Goal: Information Seeking & Learning: Learn about a topic

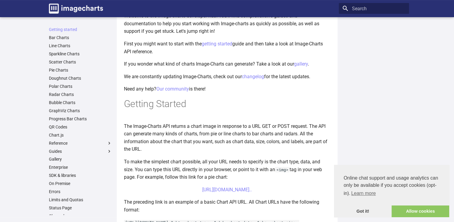
scroll to position [45, 0]
click at [303, 63] on link "gallery" at bounding box center [301, 63] width 14 height 6
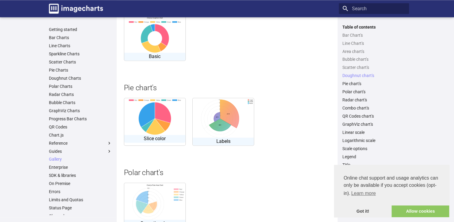
scroll to position [911, 0]
click at [170, 129] on img at bounding box center [154, 115] width 61 height 37
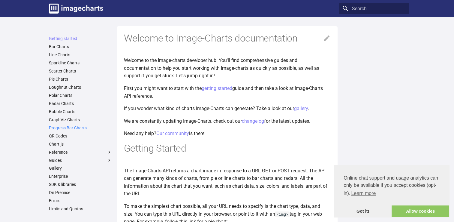
scroll to position [21, 0]
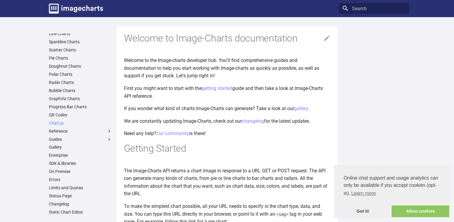
click at [57, 123] on link "Chart.js" at bounding box center [80, 122] width 63 height 5
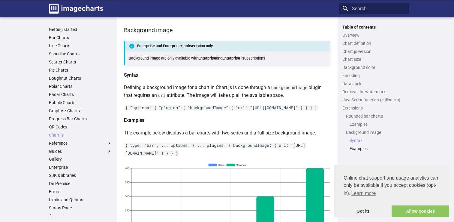
scroll to position [3057, 0]
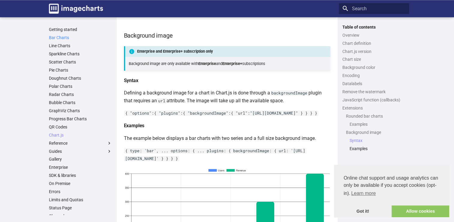
click at [61, 36] on link "Bar Charts" at bounding box center [80, 37] width 63 height 5
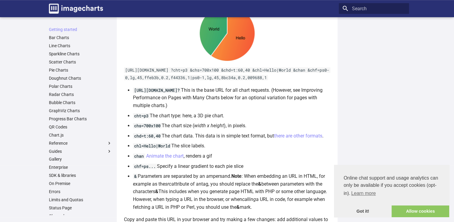
scroll to position [342, 0]
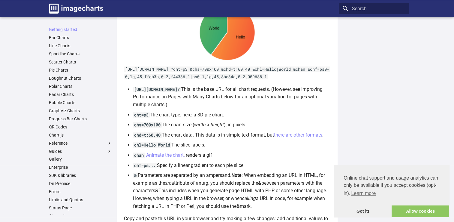
click at [364, 211] on link "Got it!" at bounding box center [363, 211] width 58 height 12
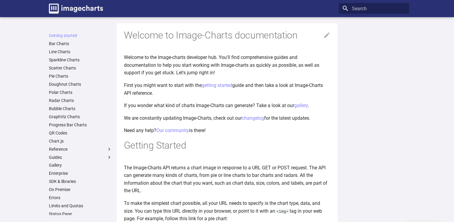
scroll to position [0, 0]
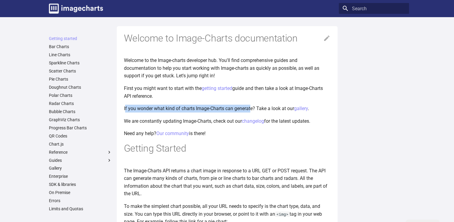
drag, startPoint x: 125, startPoint y: 108, endPoint x: 253, endPoint y: 108, distance: 127.3
click at [253, 108] on p "If you wonder what kind of charts Image-Charts can generate? Take a look at our…" at bounding box center [227, 109] width 207 height 8
drag, startPoint x: 253, startPoint y: 108, endPoint x: 242, endPoint y: 114, distance: 11.8
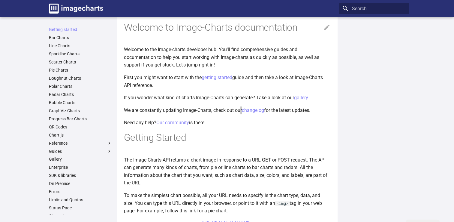
scroll to position [11, 0]
click at [326, 26] on icon at bounding box center [326, 27] width 7 height 7
click at [327, 31] on icon at bounding box center [326, 27] width 7 height 7
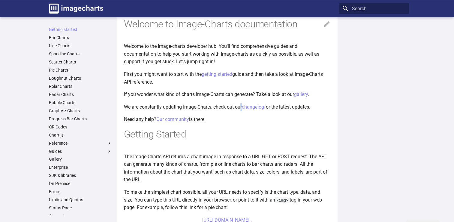
scroll to position [15, 0]
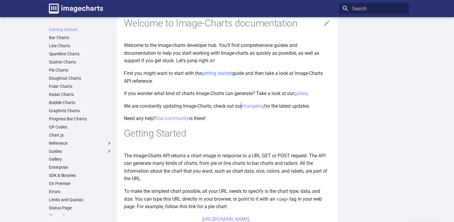
click at [210, 72] on link "getting started" at bounding box center [217, 73] width 31 height 6
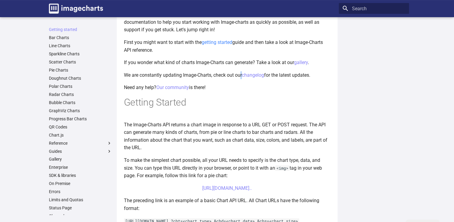
scroll to position [50, 0]
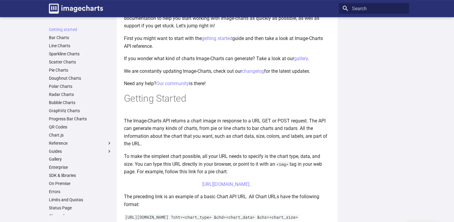
click at [234, 92] on h1 "Getting Started" at bounding box center [227, 98] width 207 height 13
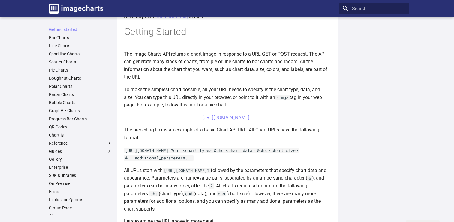
scroll to position [117, 0]
click at [235, 119] on link "[URL][DOMAIN_NAME].." at bounding box center [227, 117] width 50 height 6
click at [201, 120] on center "[URL][DOMAIN_NAME].." at bounding box center [227, 117] width 207 height 8
click at [218, 118] on link "[URL][DOMAIN_NAME].." at bounding box center [227, 117] width 50 height 6
click at [220, 120] on link "[URL][DOMAIN_NAME].." at bounding box center [227, 117] width 50 height 6
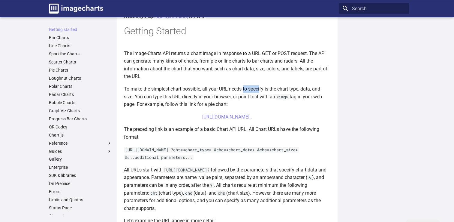
drag, startPoint x: 244, startPoint y: 90, endPoint x: 261, endPoint y: 91, distance: 17.4
click at [261, 91] on p "To make the simplest chart possible, all your URL needs to specify is the chart…" at bounding box center [227, 96] width 207 height 23
click at [261, 107] on p "To make the simplest chart possible, all your URL needs to specify is the chart…" at bounding box center [227, 96] width 207 height 23
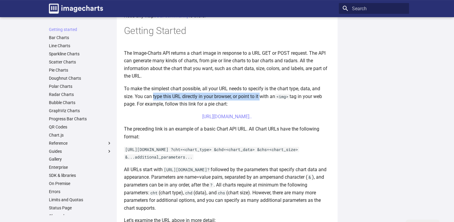
drag, startPoint x: 154, startPoint y: 96, endPoint x: 262, endPoint y: 98, distance: 108.1
click at [262, 98] on p "To make the simplest chart possible, all your URL needs to specify is the chart…" at bounding box center [227, 96] width 207 height 23
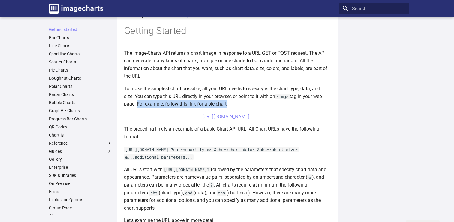
drag, startPoint x: 136, startPoint y: 104, endPoint x: 225, endPoint y: 101, distance: 89.2
click at [225, 101] on p "To make the simplest chart possible, all your URL needs to specify is the chart…" at bounding box center [227, 96] width 207 height 23
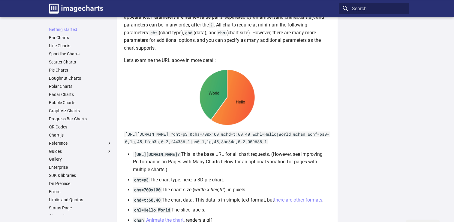
scroll to position [274, 0]
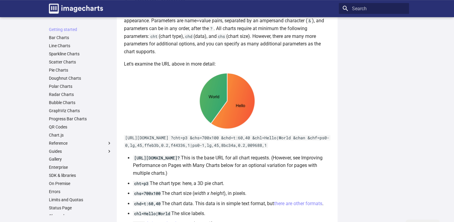
click at [206, 146] on code "https://image-charts.com/chart ?cht=p3 &chs=700x100 &chd=t:60,40 &chl=Hello|Wor…" at bounding box center [227, 141] width 207 height 13
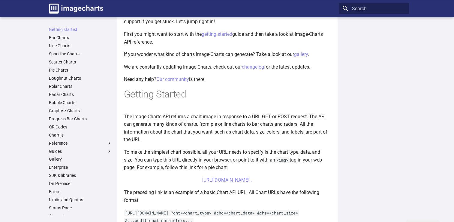
scroll to position [55, 0]
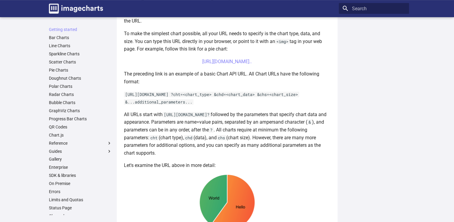
scroll to position [169, 0]
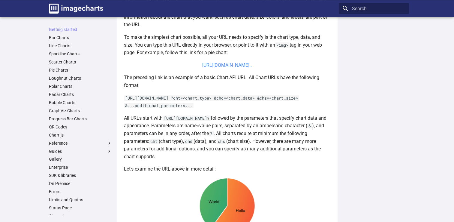
click at [244, 68] on link "https://image-charts.com/chart?chs=700x190&chd=t:60,40&cht=p3&chl=Hello%7CWorld…" at bounding box center [227, 65] width 50 height 6
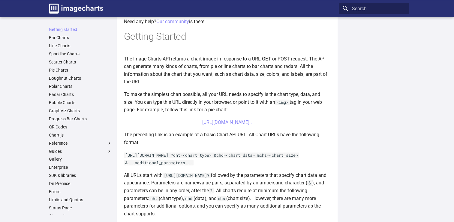
scroll to position [111, 0]
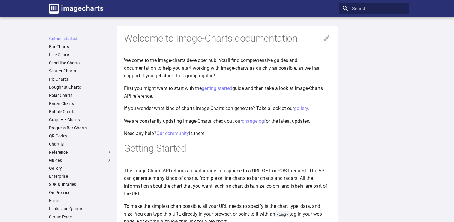
scroll to position [158, 0]
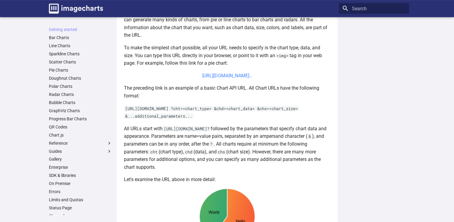
click at [251, 78] on link "[URL][DOMAIN_NAME].." at bounding box center [227, 76] width 50 height 6
click at [200, 79] on center "[URL][DOMAIN_NAME].." at bounding box center [227, 76] width 207 height 8
click at [227, 78] on link "[URL][DOMAIN_NAME].." at bounding box center [227, 76] width 50 height 6
click at [69, 85] on link "Polar Charts" at bounding box center [80, 85] width 63 height 5
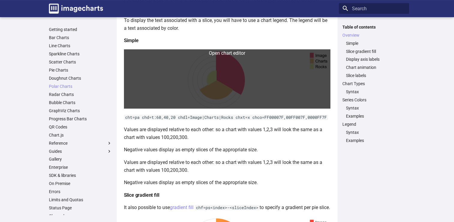
scroll to position [116, 0]
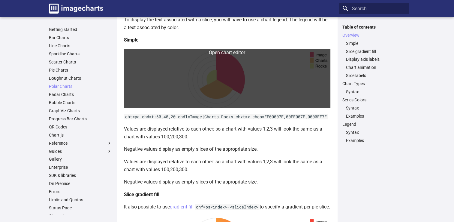
click at [192, 85] on link at bounding box center [227, 78] width 207 height 59
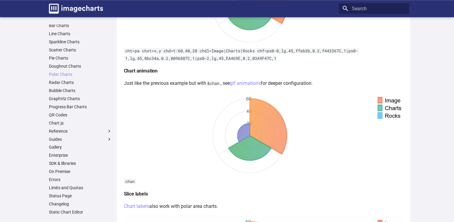
scroll to position [12, 0]
click at [65, 114] on link "QR Codes" at bounding box center [80, 114] width 63 height 5
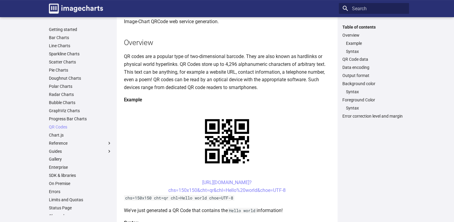
scroll to position [47, 0]
click at [249, 183] on link "[URL][DOMAIN_NAME]? chs=150x150&cht=qr&chl=Hello%20world&choe=UTF-8" at bounding box center [226, 186] width 117 height 14
